Goal: Information Seeking & Learning: Learn about a topic

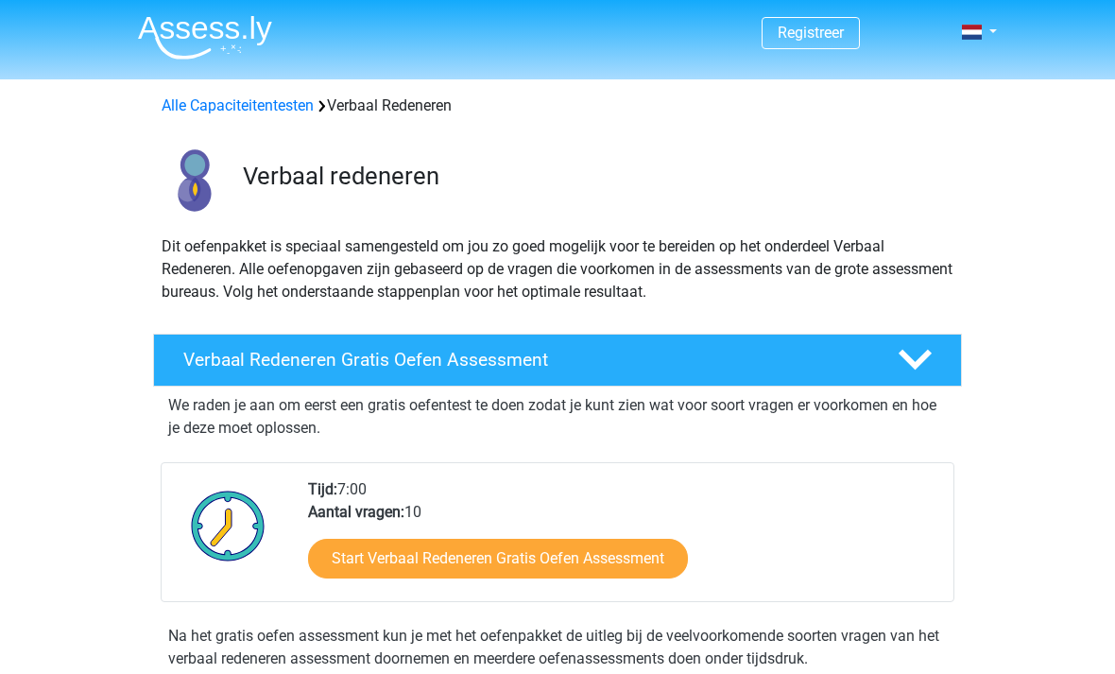
click at [647, 549] on link "Start Verbaal Redeneren Gratis Oefen Assessment" at bounding box center [498, 559] width 380 height 40
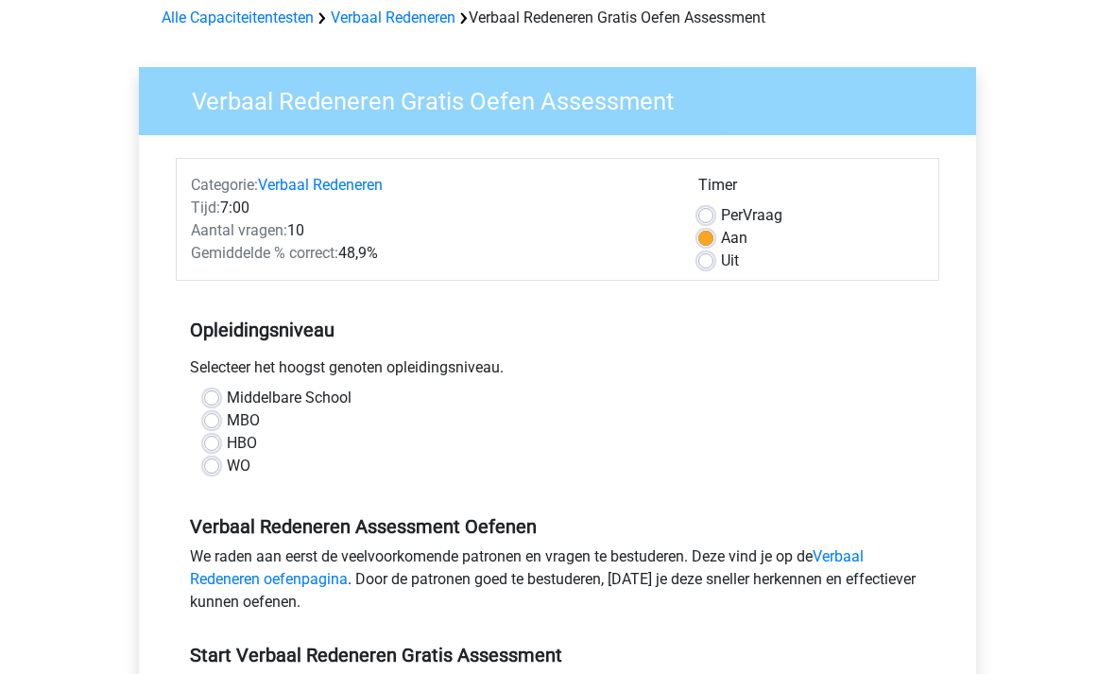
scroll to position [122, 0]
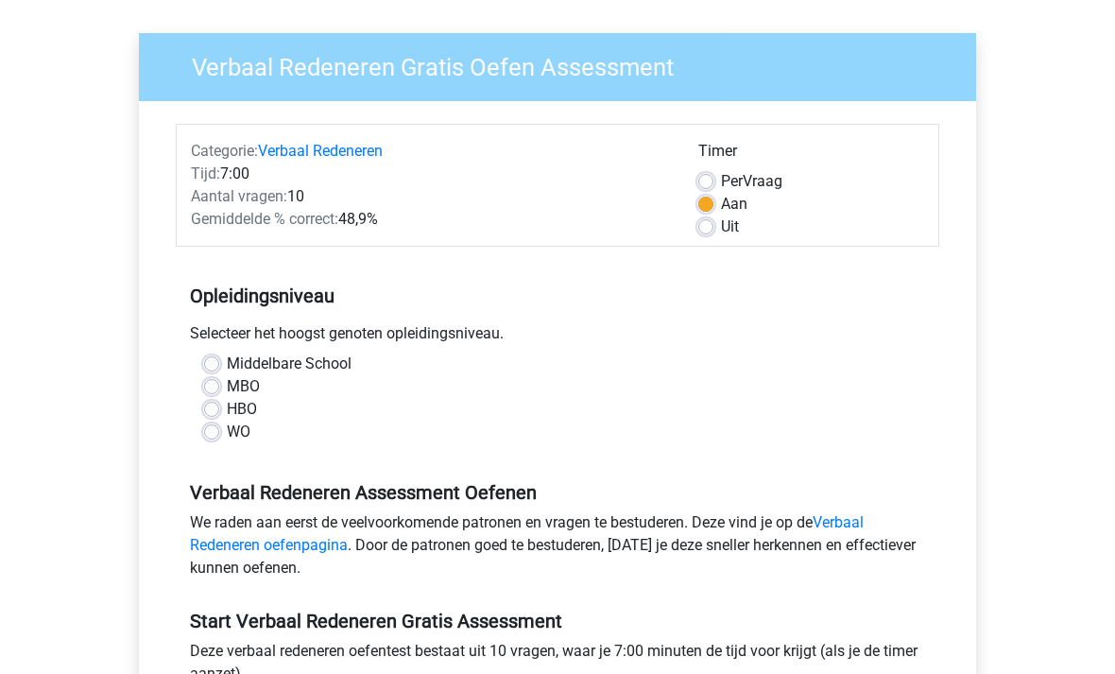
click at [227, 384] on label "MBO" at bounding box center [243, 386] width 33 height 23
click at [216, 384] on input "MBO" at bounding box center [211, 384] width 15 height 19
radio input "true"
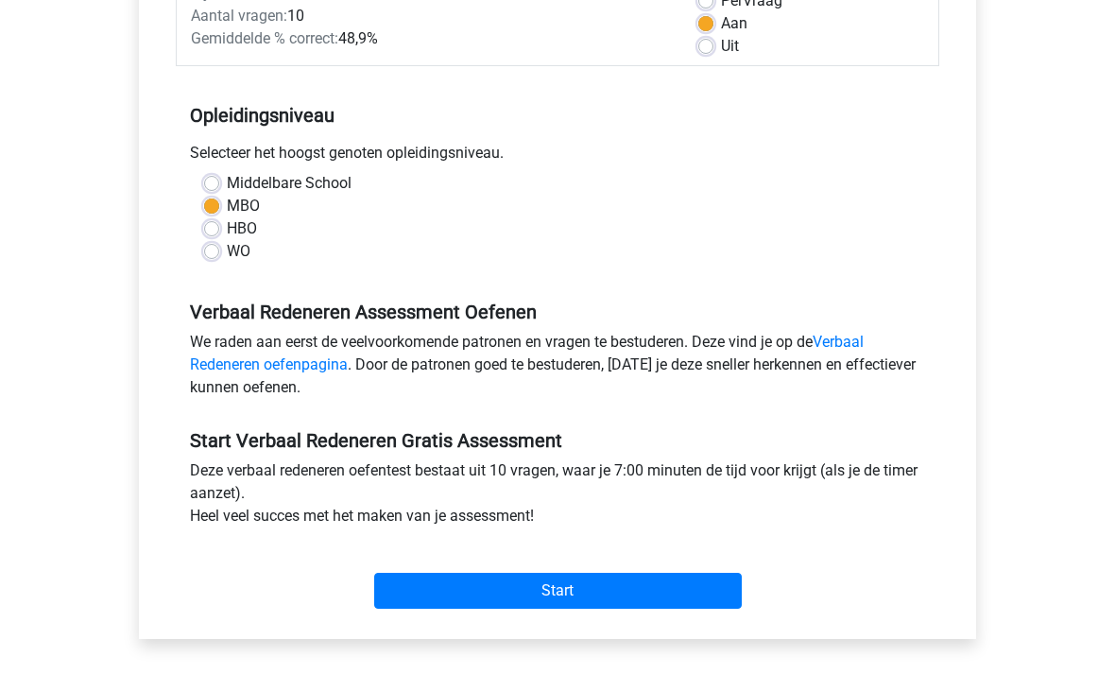
scroll to position [374, 0]
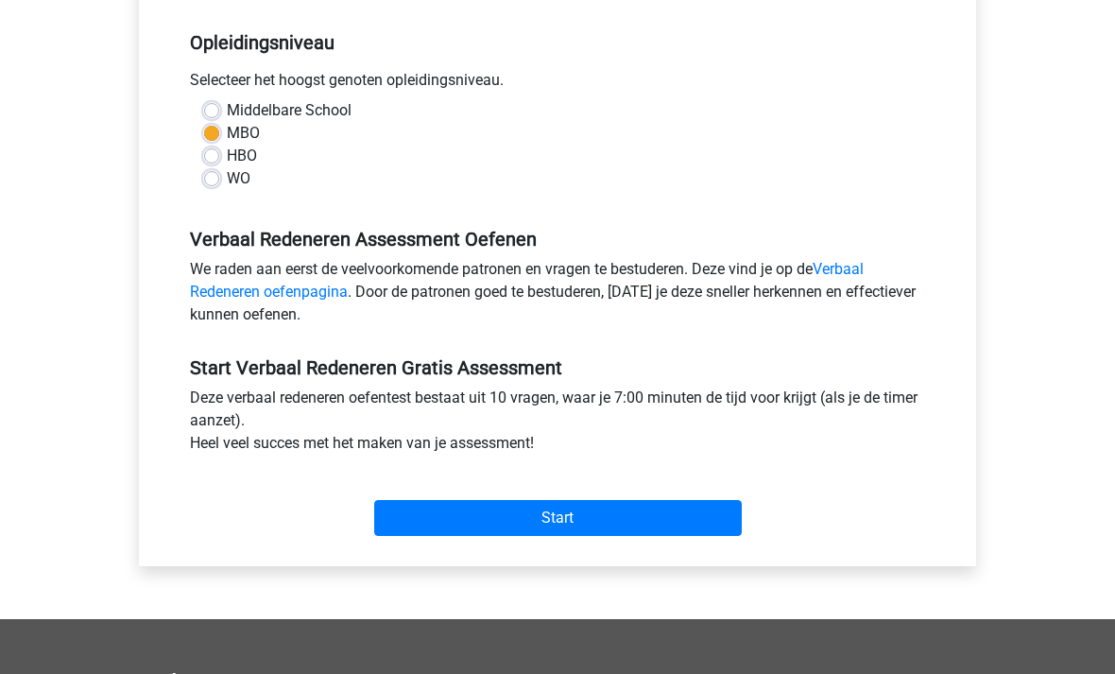
click at [695, 517] on input "Start" at bounding box center [558, 519] width 368 height 36
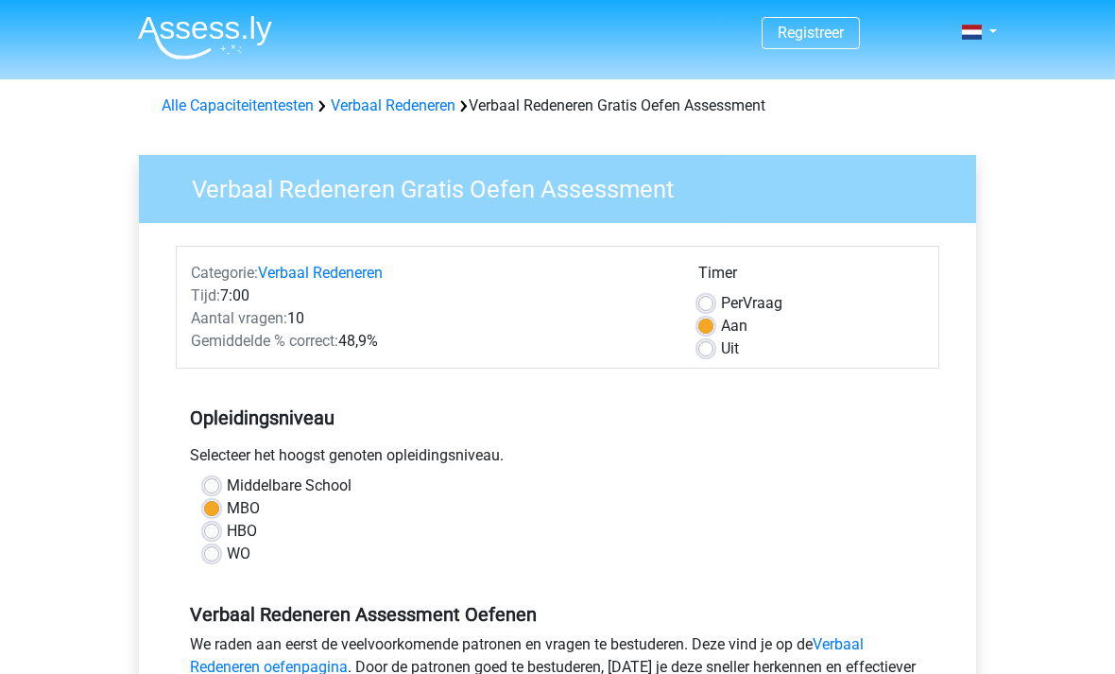
scroll to position [435, 0]
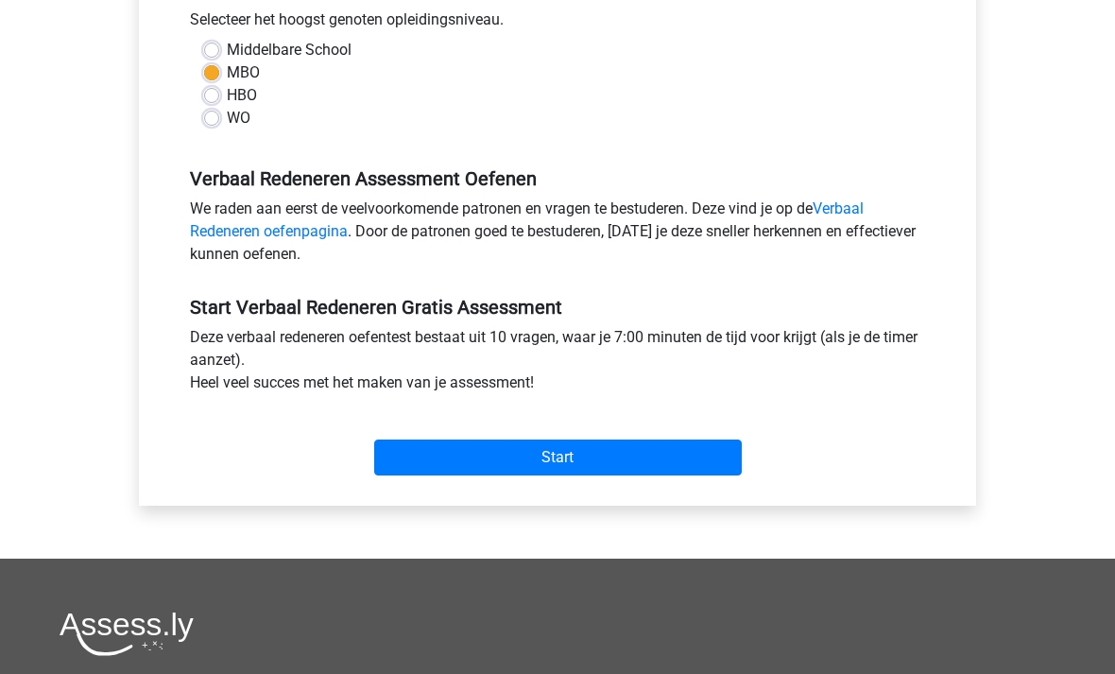
click at [227, 115] on label "WO" at bounding box center [239, 119] width 24 height 23
click at [217, 115] on input "WO" at bounding box center [211, 117] width 15 height 19
radio input "true"
click at [694, 472] on input "Start" at bounding box center [558, 459] width 368 height 36
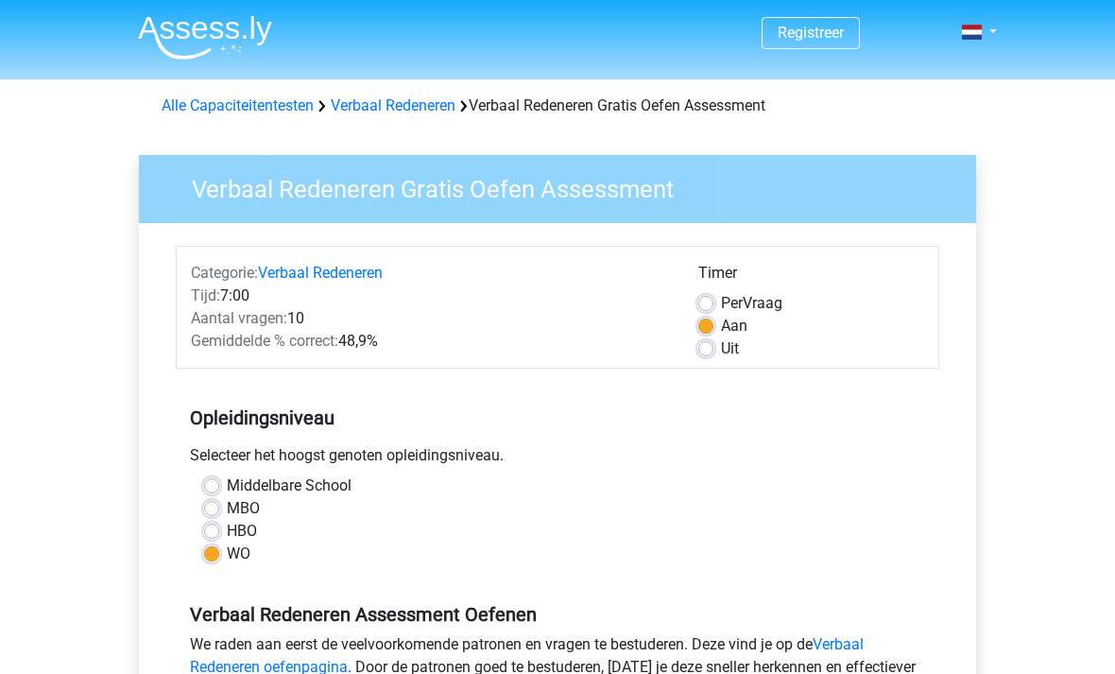
scroll to position [436, 0]
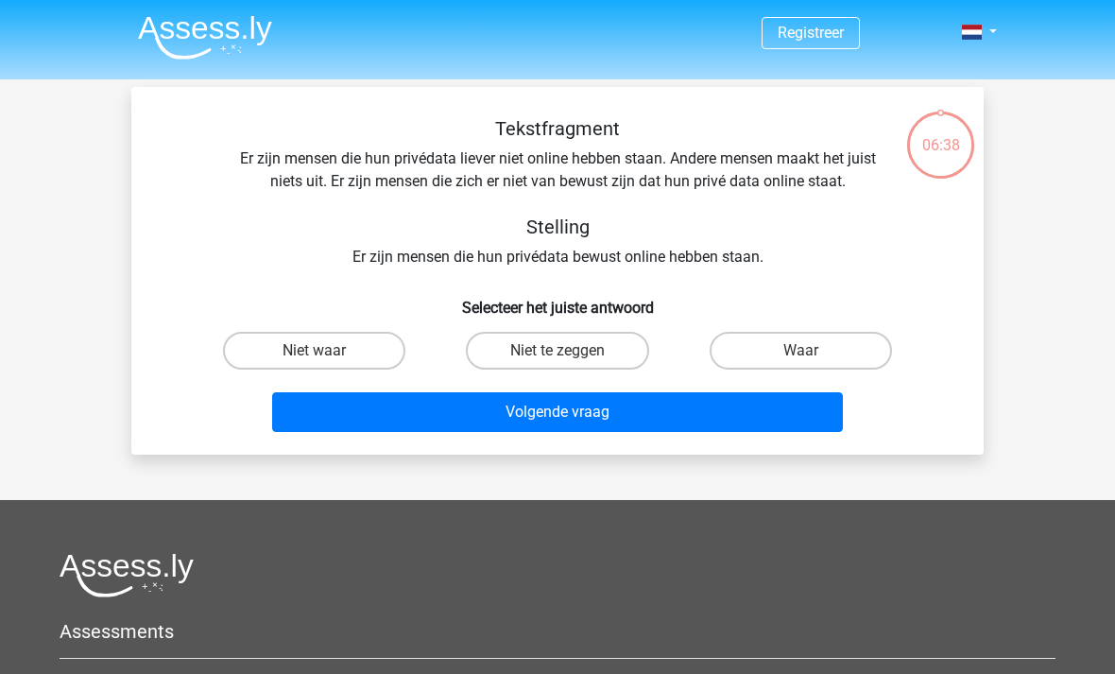
click at [617, 349] on label "Niet te zeggen" at bounding box center [557, 351] width 182 height 38
click at [570, 351] on input "Niet te zeggen" at bounding box center [564, 357] width 12 height 12
radio input "true"
click at [656, 418] on button "Volgende vraag" at bounding box center [558, 412] width 572 height 40
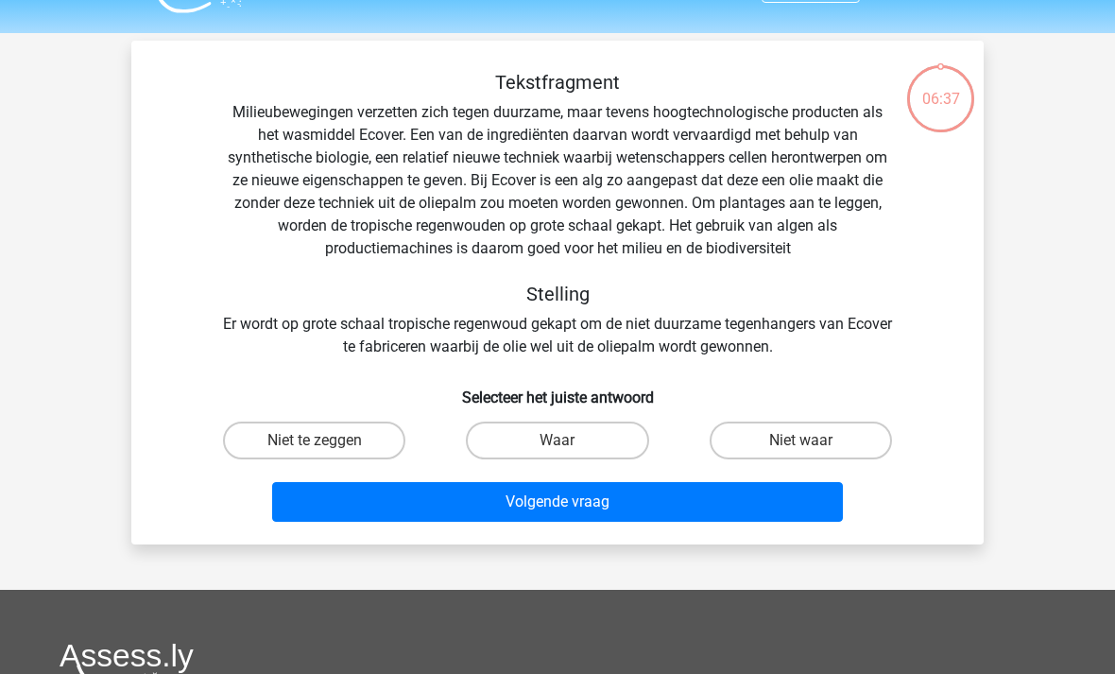
scroll to position [87, 0]
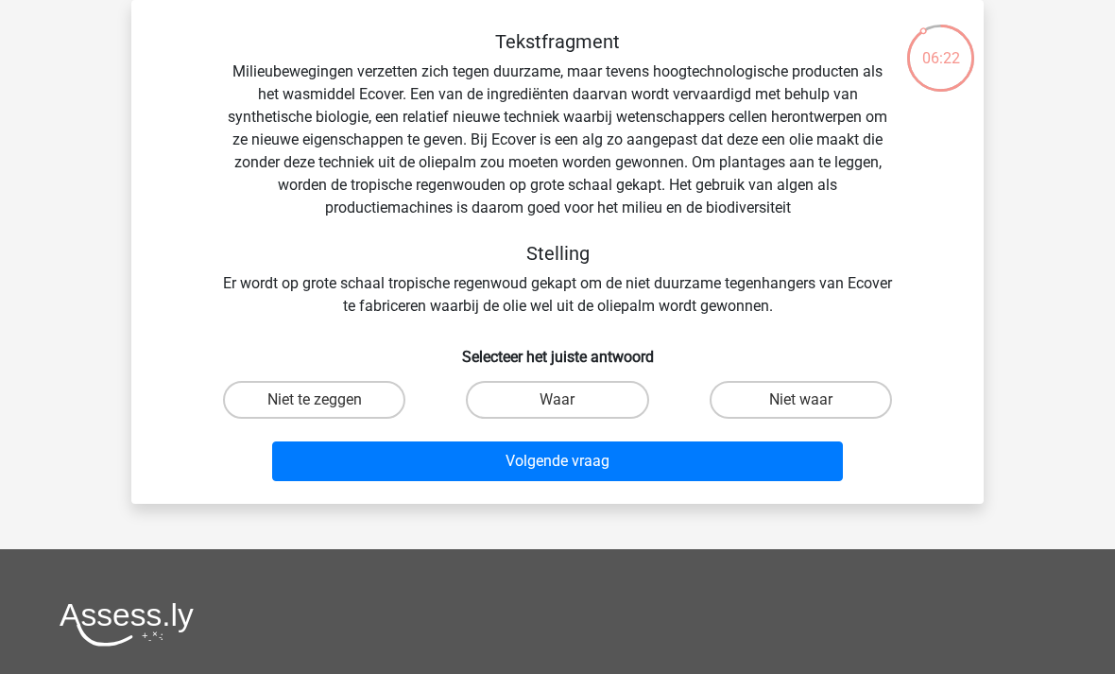
click at [827, 386] on label "Niet waar" at bounding box center [801, 400] width 182 height 38
click at [813, 400] on input "Niet waar" at bounding box center [807, 406] width 12 height 12
radio input "true"
click at [787, 453] on button "Volgende vraag" at bounding box center [558, 461] width 572 height 40
